Goal: Check status: Check status

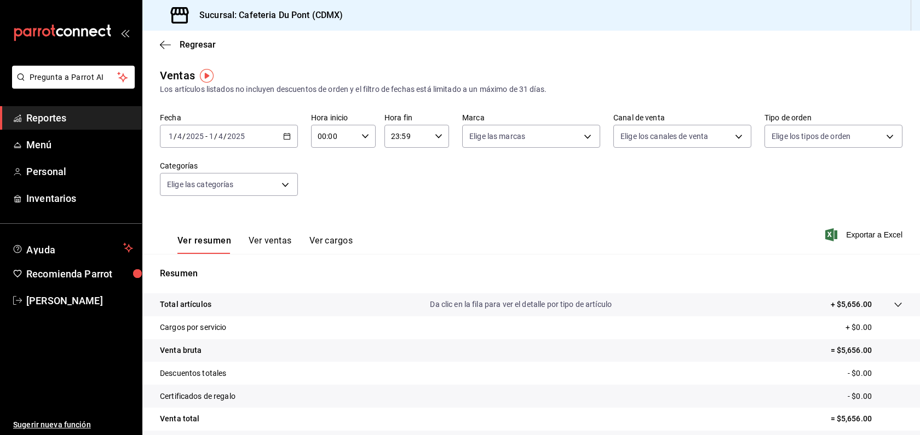
click at [219, 141] on div "[DATE] [DATE] - [DATE] [DATE]" at bounding box center [229, 136] width 138 height 23
click at [215, 165] on span "Hoy" at bounding box center [211, 170] width 85 height 12
click at [239, 130] on div "[DATE] [DATE] - [DATE] [DATE]" at bounding box center [229, 136] width 138 height 23
click at [237, 166] on span "Hoy" at bounding box center [211, 170] width 85 height 12
